Goal: Task Accomplishment & Management: Manage account settings

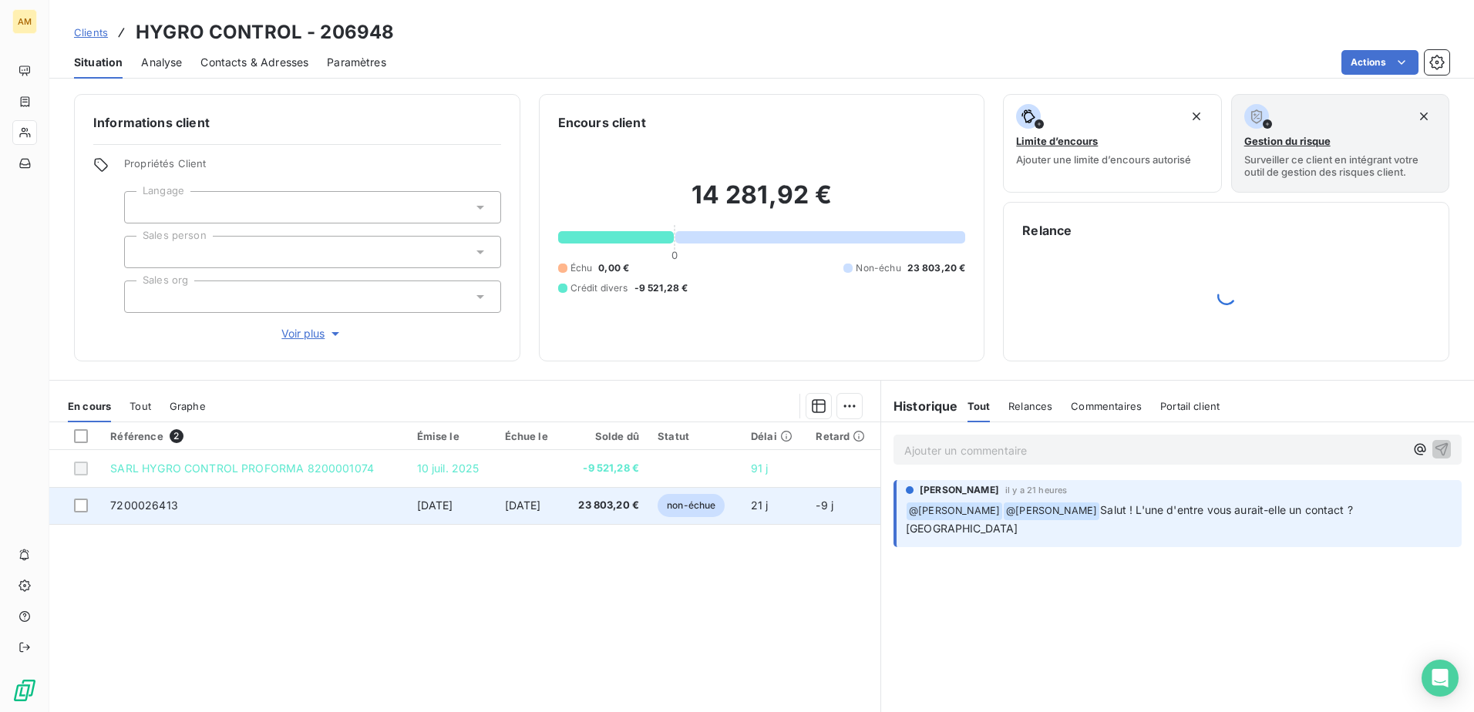
click at [144, 497] on td "7200026413" at bounding box center [254, 505] width 306 height 37
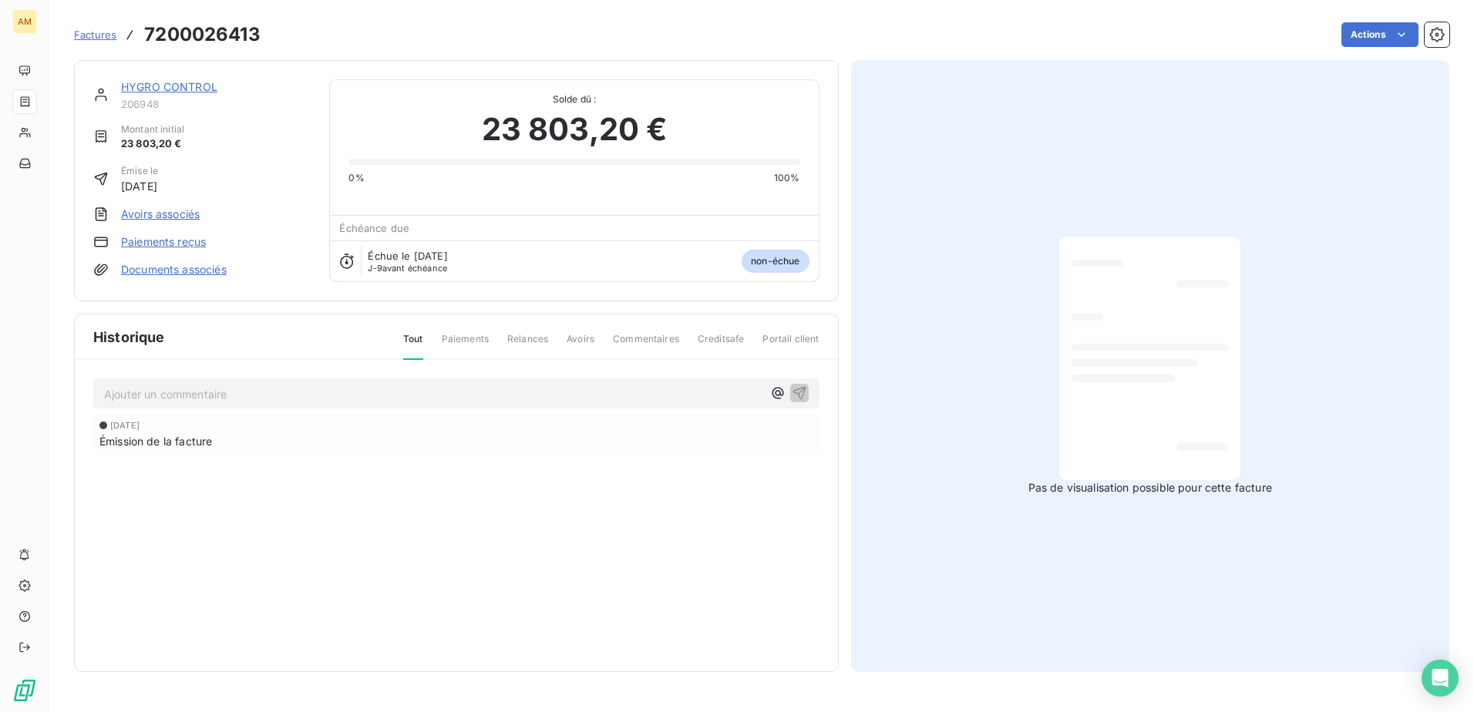
click at [148, 392] on p "Ajouter un commentaire ﻿" at bounding box center [433, 394] width 658 height 19
click at [210, 392] on p "contact" at bounding box center [433, 394] width 658 height 18
click at [146, 389] on span "contact [PERSON_NAME][EMAIL_ADDRESS][DOMAIN_NAME]" at bounding box center [265, 392] width 322 height 13
click at [568, 116] on span "23 803,20 €" at bounding box center [575, 129] width 186 height 46
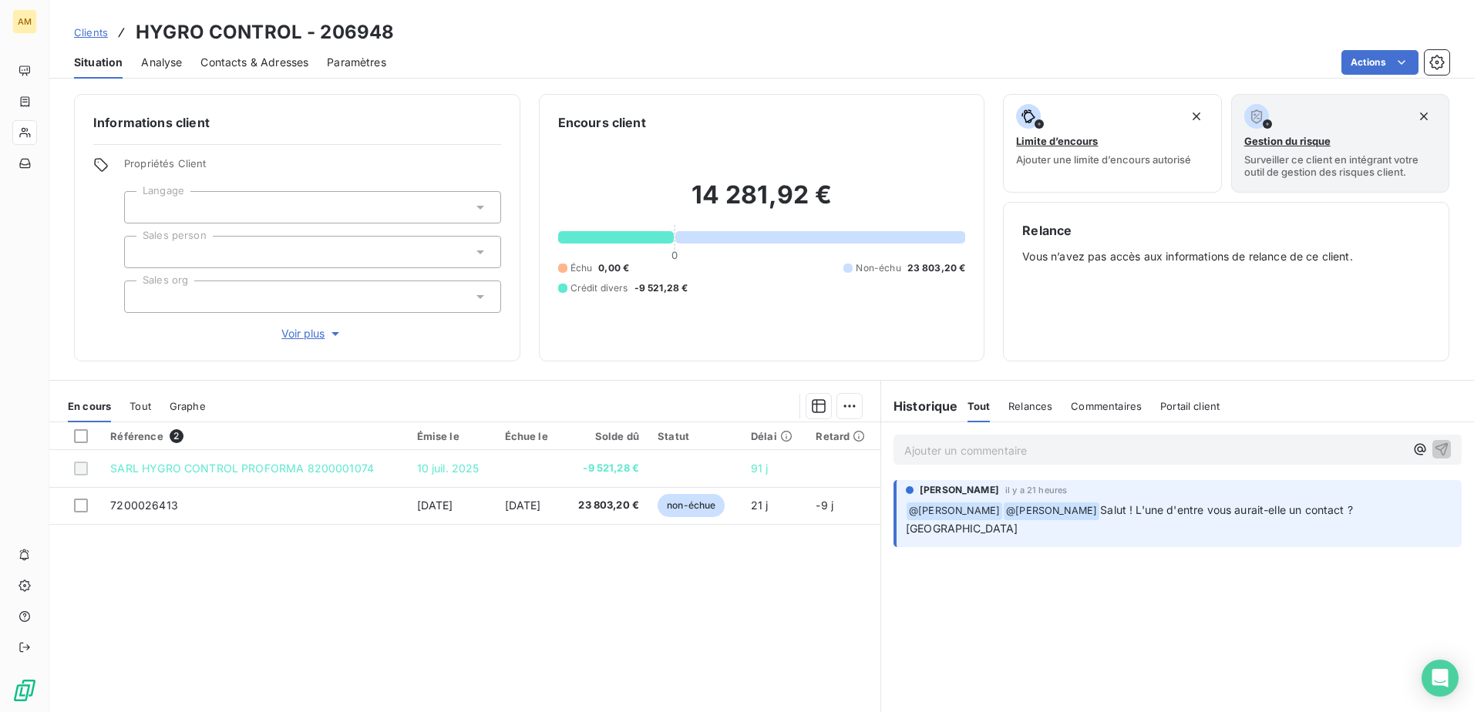
click at [1076, 453] on p "Ajouter un commentaire ﻿" at bounding box center [1154, 450] width 500 height 19
click at [1436, 446] on icon "button" at bounding box center [1442, 449] width 13 height 13
